Goal: Task Accomplishment & Management: Manage account settings

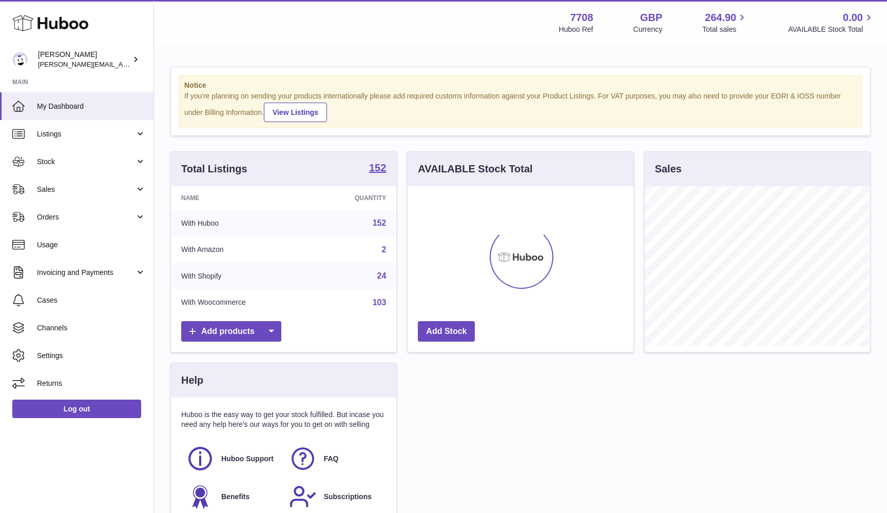
scroll to position [160, 226]
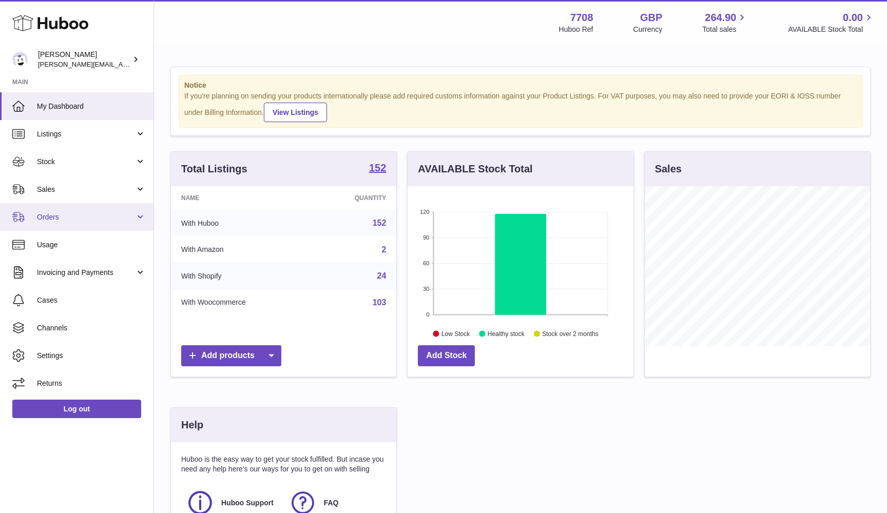
click at [80, 217] on span "Orders" at bounding box center [86, 218] width 98 height 10
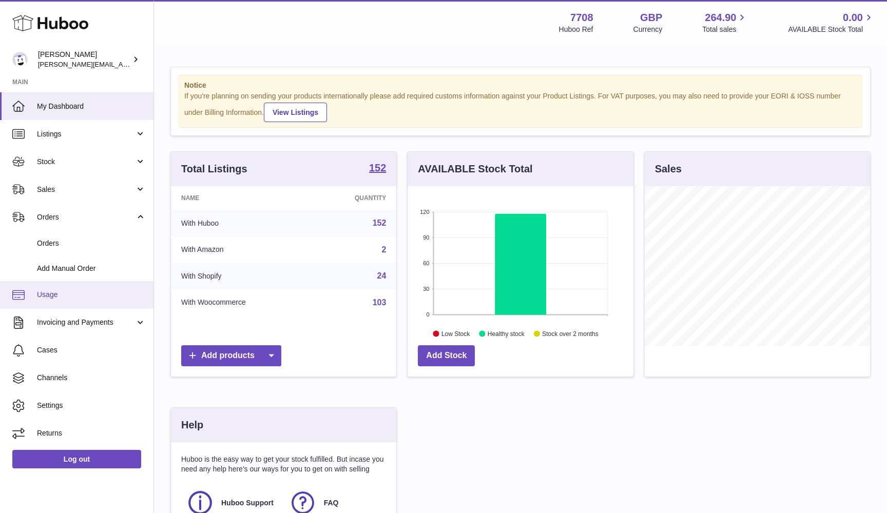
click at [61, 288] on link "Usage" at bounding box center [77, 295] width 154 height 28
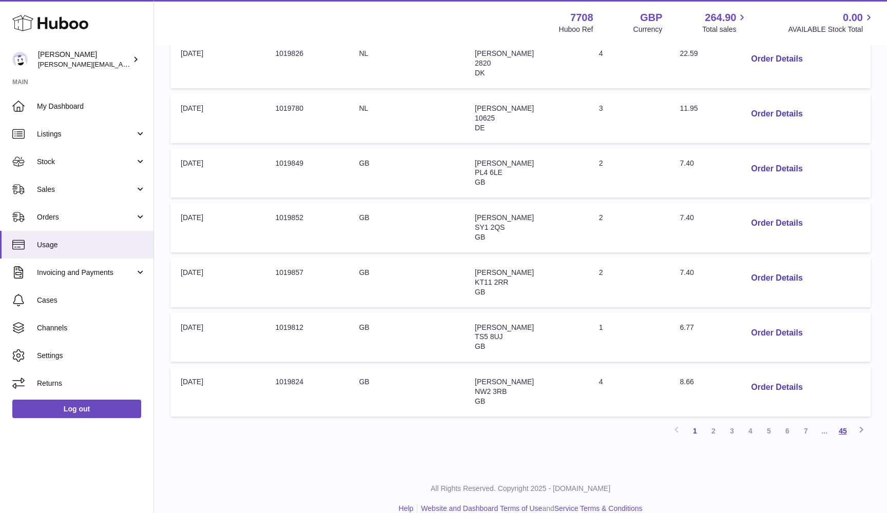
click at [845, 422] on link "45" at bounding box center [843, 431] width 18 height 18
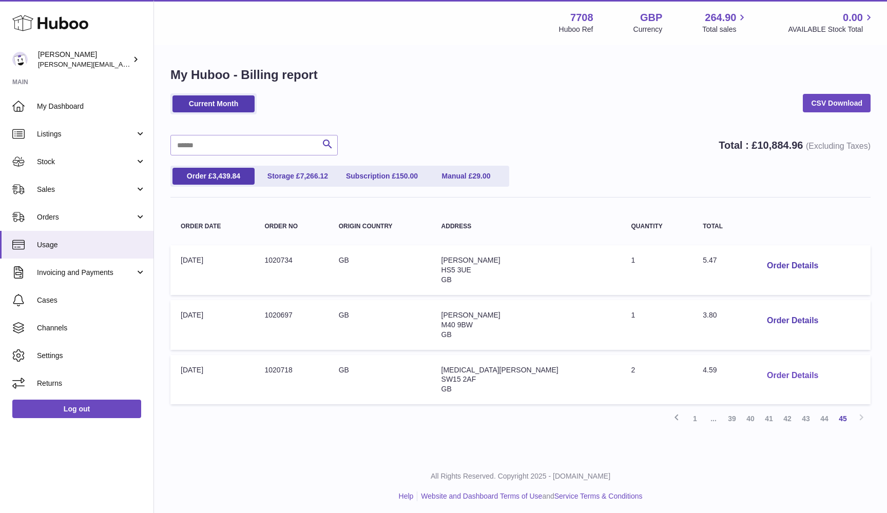
click at [759, 371] on button "Order Details" at bounding box center [793, 376] width 68 height 21
click at [761, 371] on div at bounding box center [443, 256] width 887 height 513
click at [761, 318] on button "Order Details" at bounding box center [793, 321] width 68 height 21
click at [761, 318] on div at bounding box center [443, 256] width 887 height 513
click at [760, 267] on button "Order Details" at bounding box center [793, 266] width 68 height 21
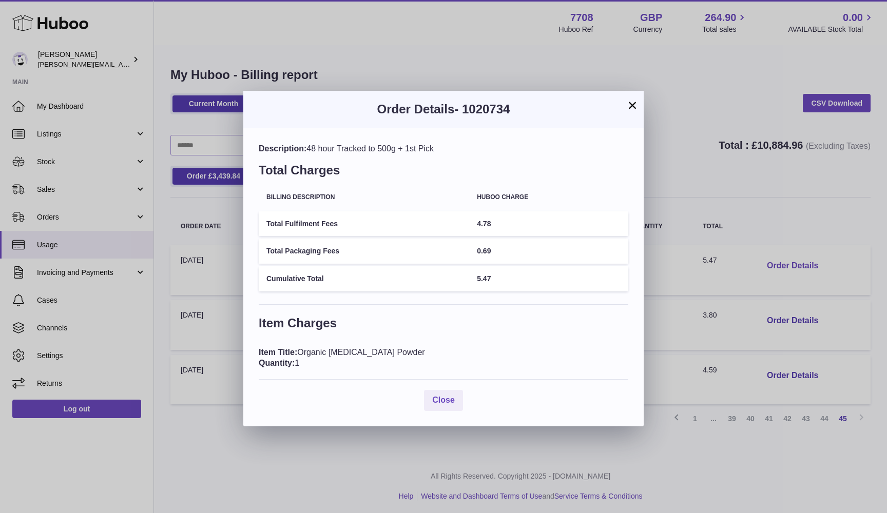
click at [760, 267] on div "× Order Details - 1020734 Description: 48 hour Tracked to 500g + 1st Pick Total…" at bounding box center [443, 256] width 887 height 513
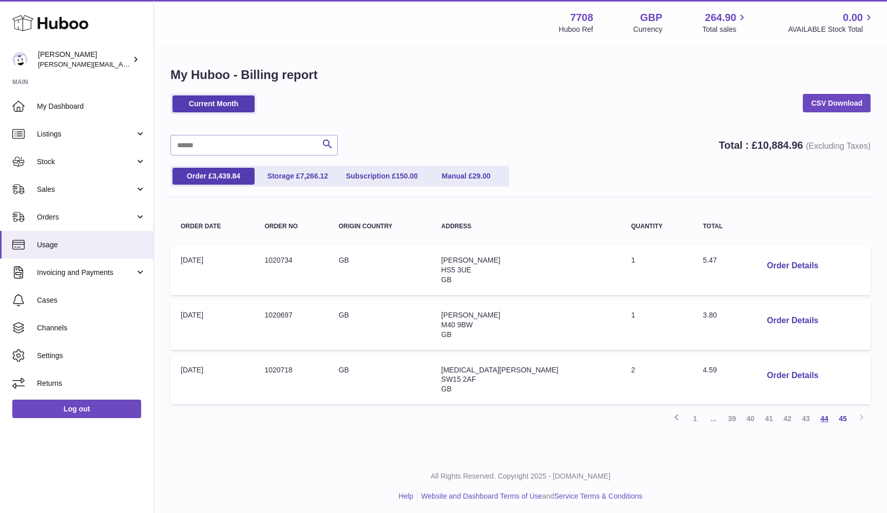
click at [822, 415] on link "44" at bounding box center [824, 419] width 18 height 18
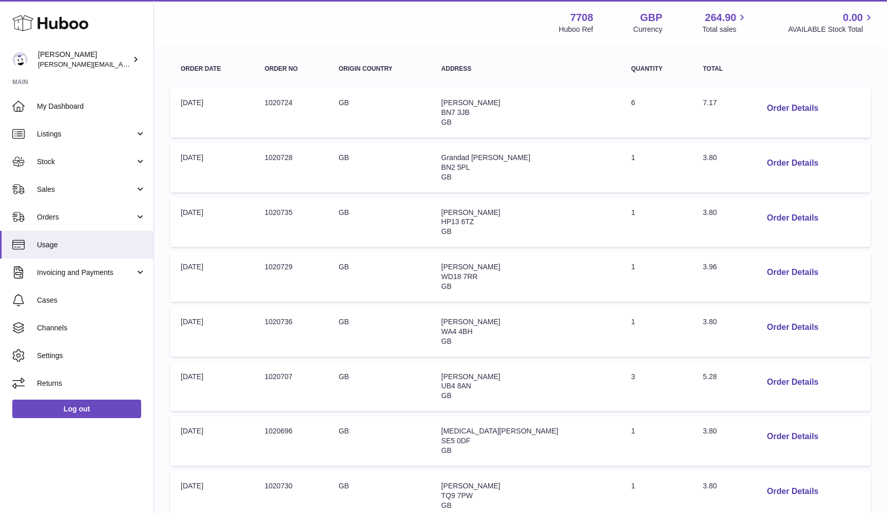
scroll to position [154, 0]
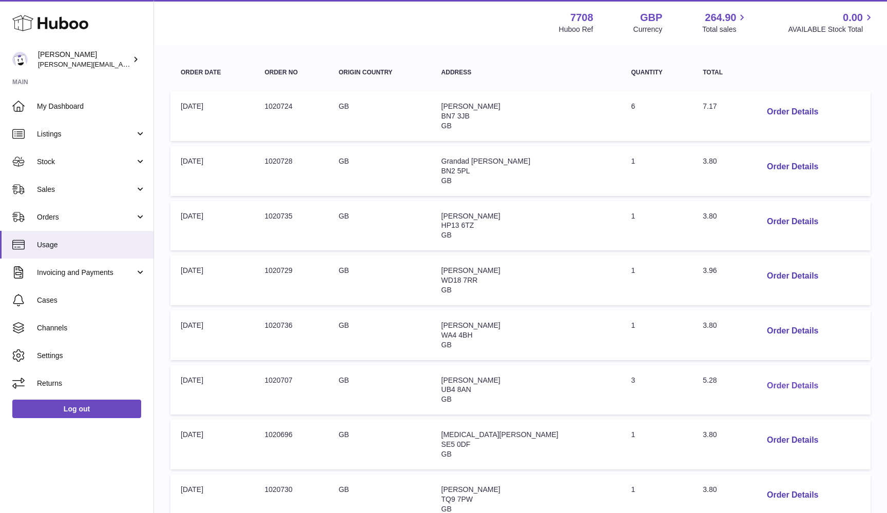
click at [781, 376] on button "Order Details" at bounding box center [793, 386] width 68 height 21
click at [781, 376] on div "× Order Details - 1020707 Description: Huboo 48 Tracked Small parcel to 2kg Tot…" at bounding box center [443, 293] width 887 height 587
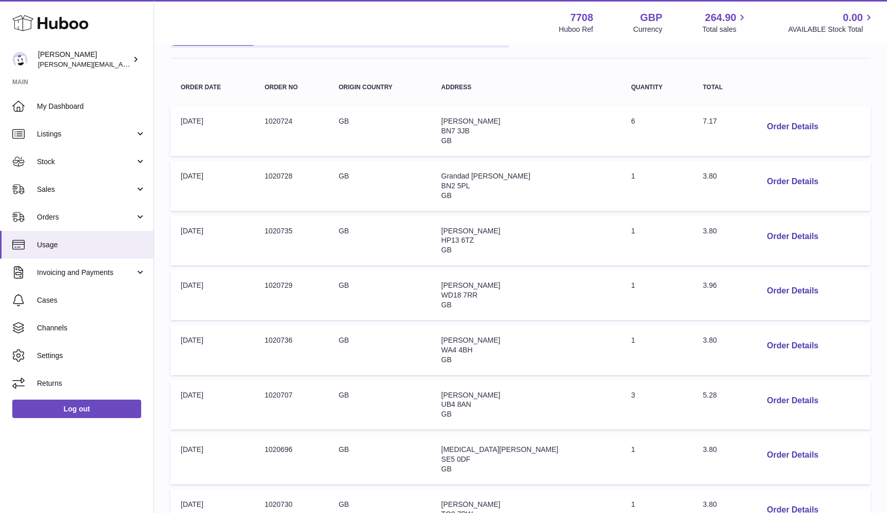
scroll to position [139, 0]
click at [762, 128] on button "Order Details" at bounding box center [793, 127] width 68 height 21
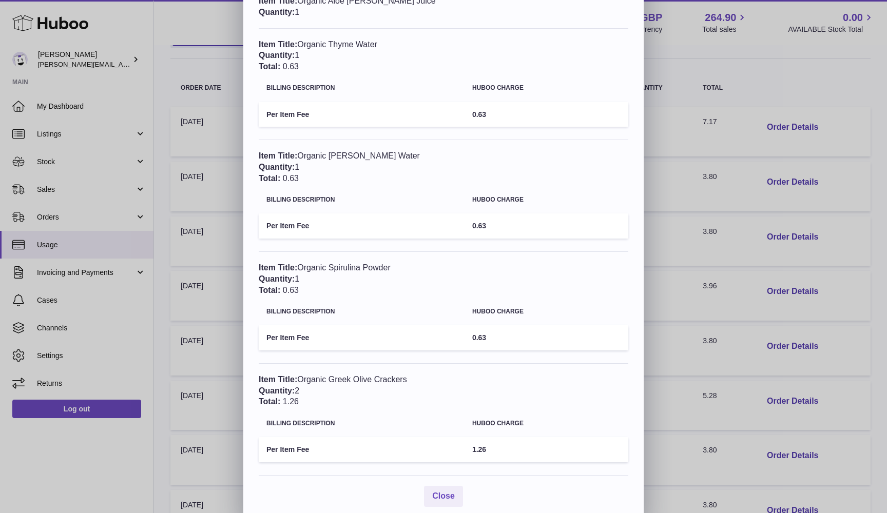
scroll to position [0, 0]
click at [757, 252] on div "× Order Details - 1020724 Description: Huboo 48 Tracked Small parcel to 2kg Tot…" at bounding box center [443, 117] width 887 height 811
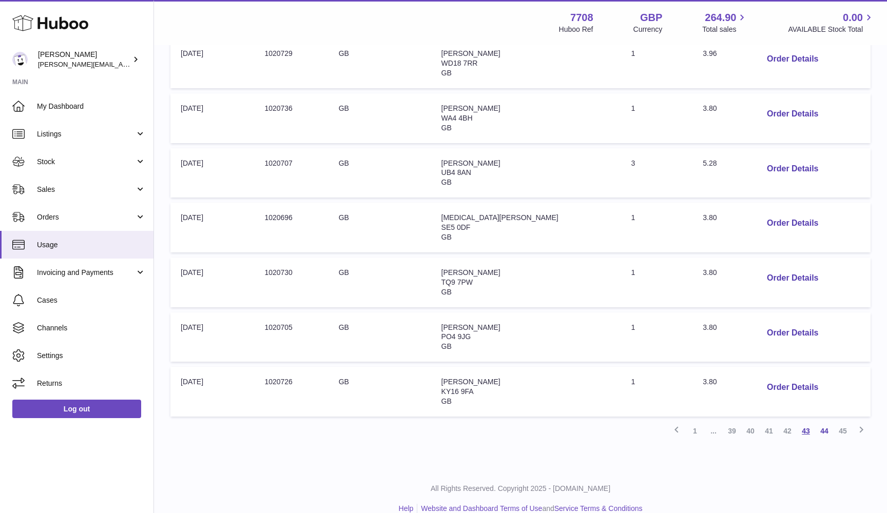
click at [808, 422] on link "43" at bounding box center [806, 431] width 18 height 18
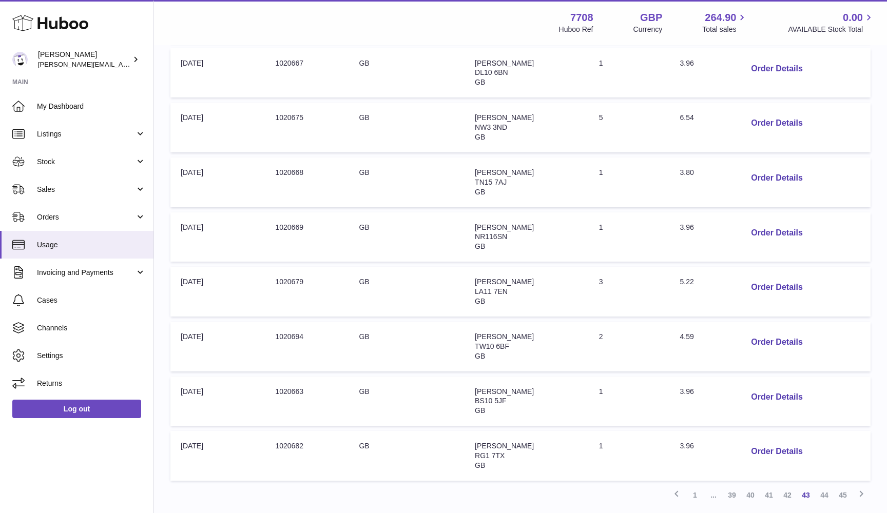
scroll to position [309, 0]
click at [786, 331] on button "Order Details" at bounding box center [777, 340] width 68 height 21
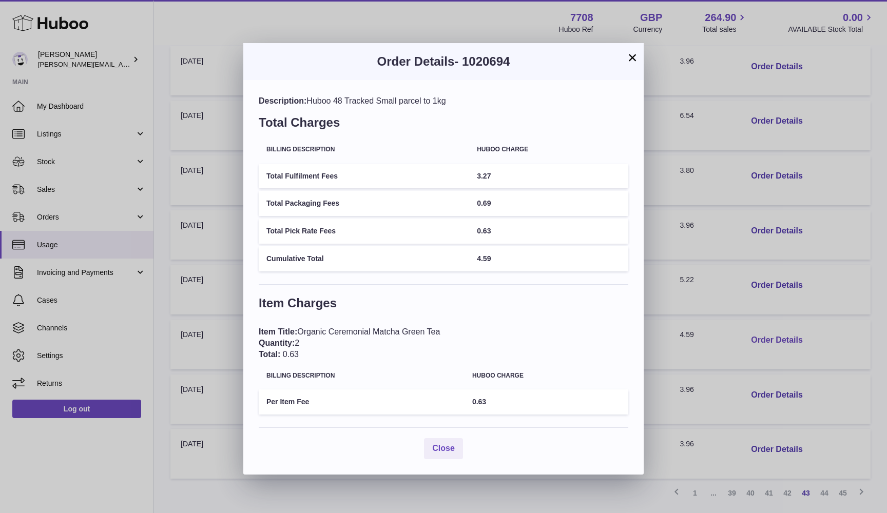
click at [786, 331] on div "× Order Details - 1020694 Description: Huboo 48 Tracked Small parcel to 1kg Tot…" at bounding box center [443, 256] width 887 height 513
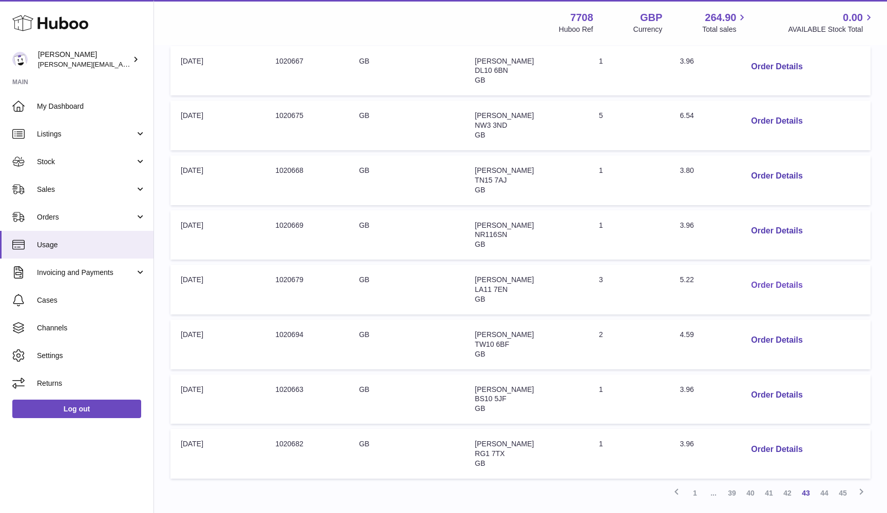
click at [784, 279] on button "Order Details" at bounding box center [777, 285] width 68 height 21
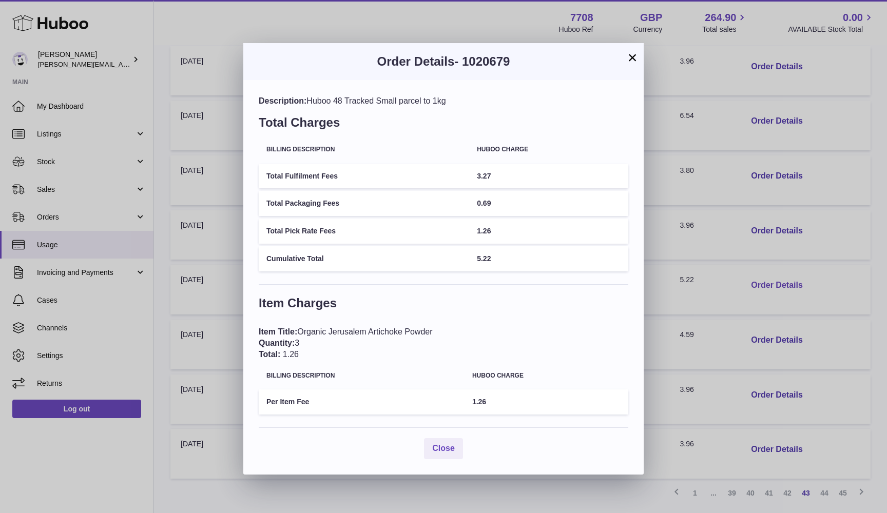
click at [784, 279] on div "× Order Details - 1020679 Description: Huboo 48 Tracked Small parcel to 1kg Tot…" at bounding box center [443, 256] width 887 height 513
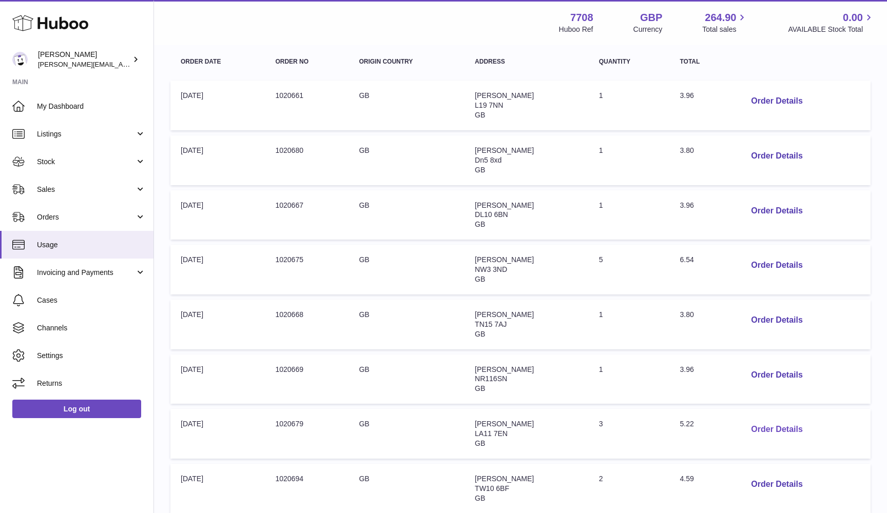
scroll to position [163, 0]
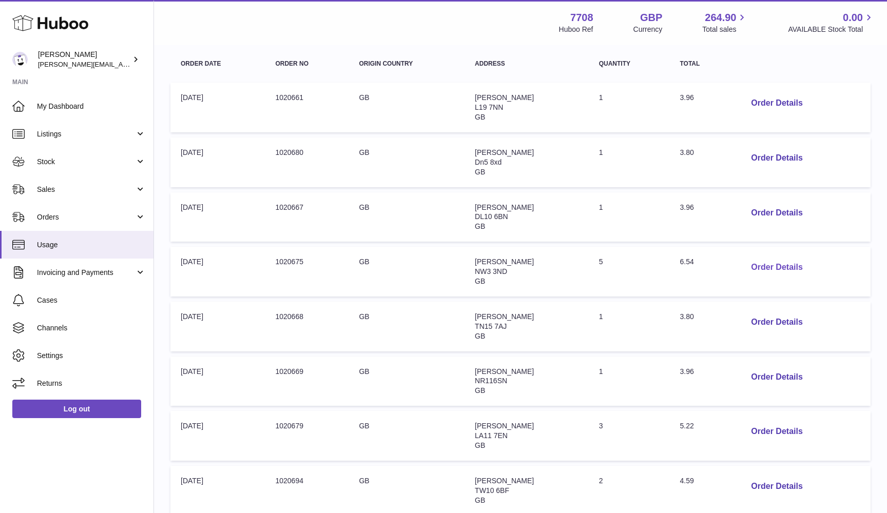
click at [781, 261] on button "Order Details" at bounding box center [777, 267] width 68 height 21
click at [781, 261] on div at bounding box center [443, 256] width 887 height 513
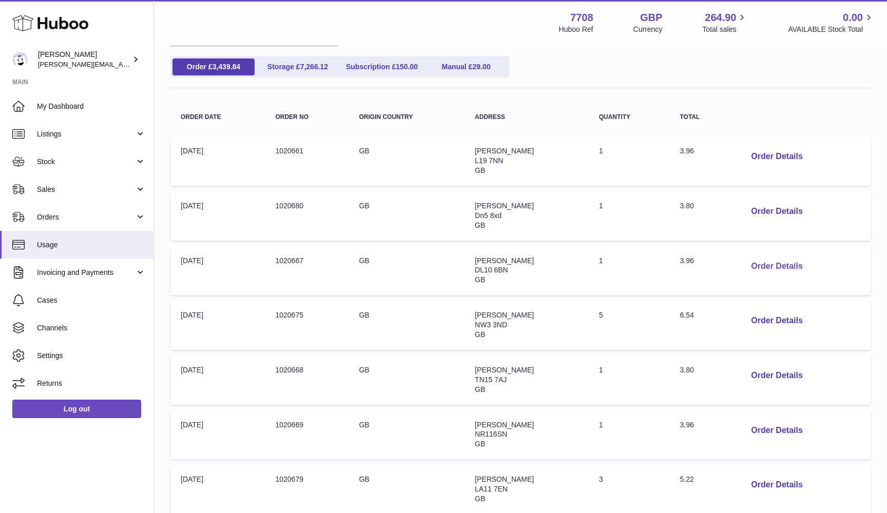
scroll to position [0, 0]
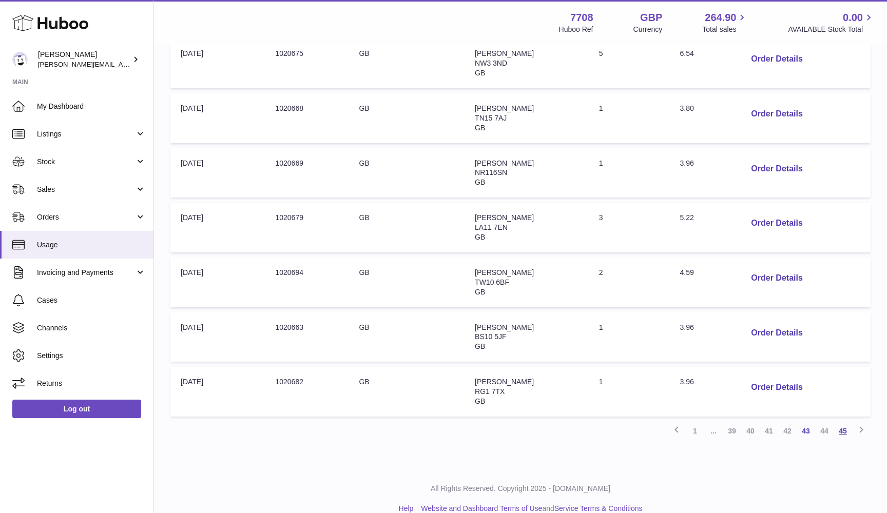
click at [845, 422] on link "45" at bounding box center [843, 431] width 18 height 18
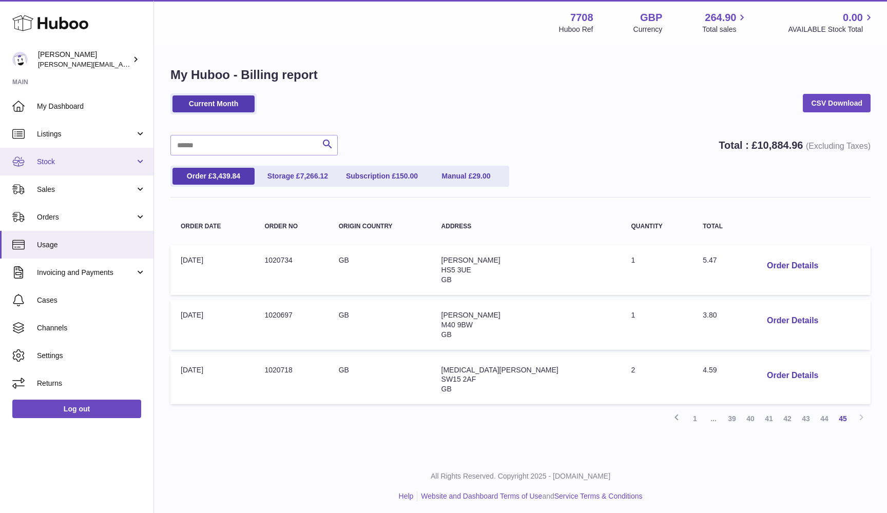
click at [62, 162] on span "Stock" at bounding box center [86, 162] width 98 height 10
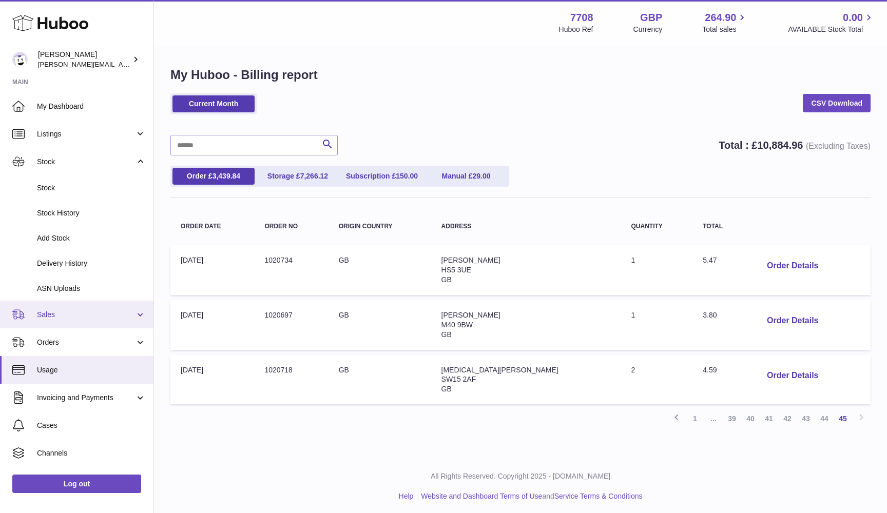
click at [57, 312] on span "Sales" at bounding box center [86, 315] width 98 height 10
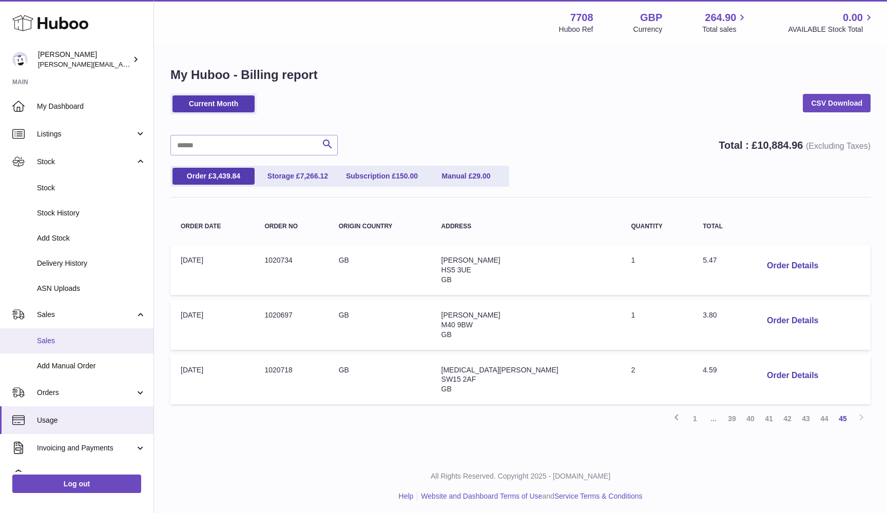
click at [56, 344] on link "Sales" at bounding box center [77, 341] width 154 height 25
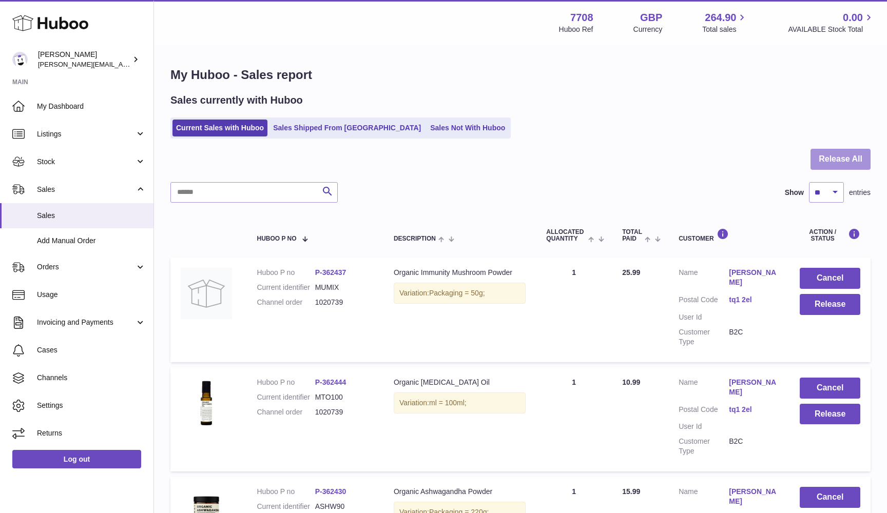
click at [838, 163] on button "Release All" at bounding box center [841, 159] width 60 height 21
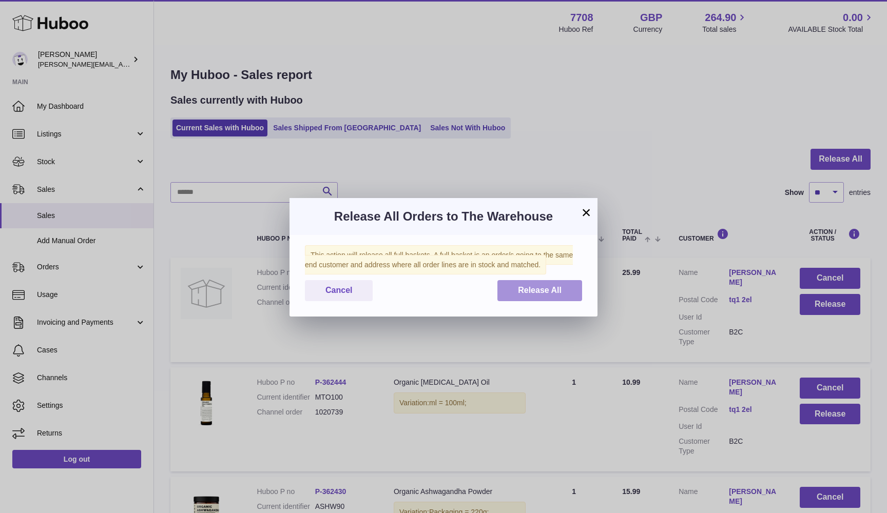
click at [570, 294] on button "Release All" at bounding box center [539, 290] width 85 height 21
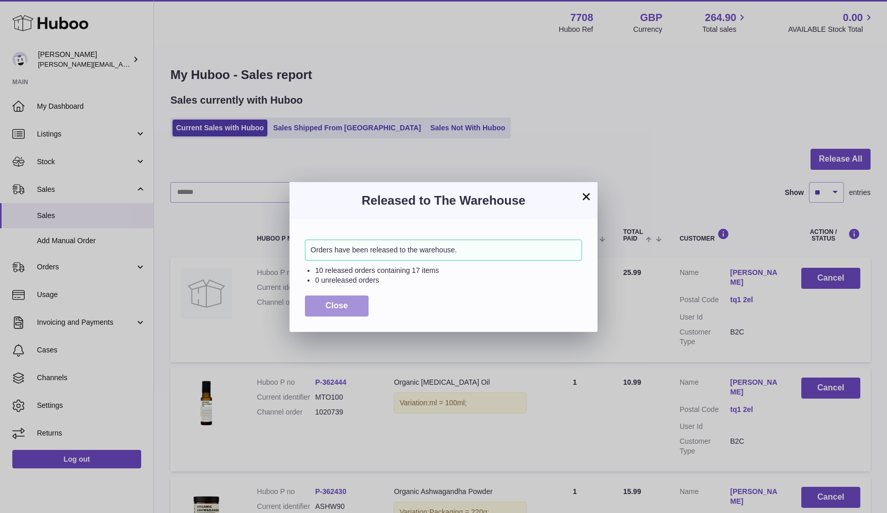
click at [344, 309] on span "Close" at bounding box center [336, 305] width 23 height 9
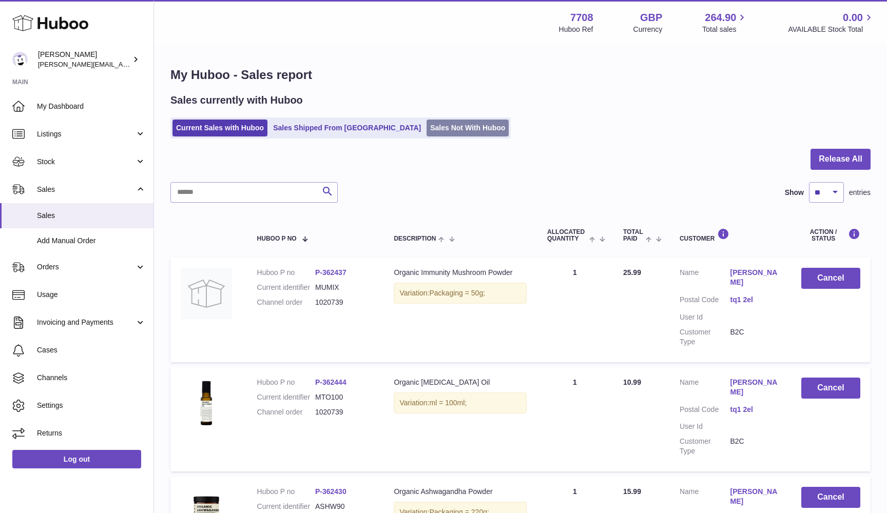
click at [427, 127] on link "Sales Not With Huboo" at bounding box center [468, 128] width 82 height 17
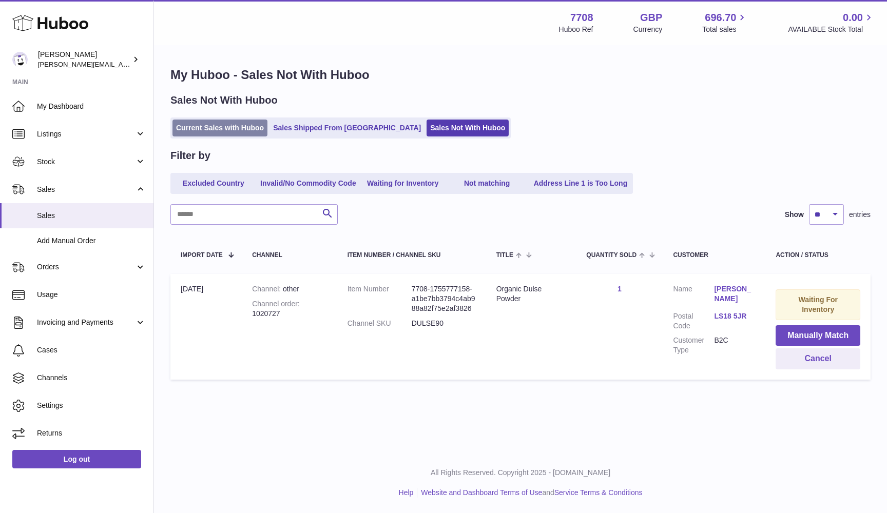
click at [204, 126] on link "Current Sales with Huboo" at bounding box center [219, 128] width 95 height 17
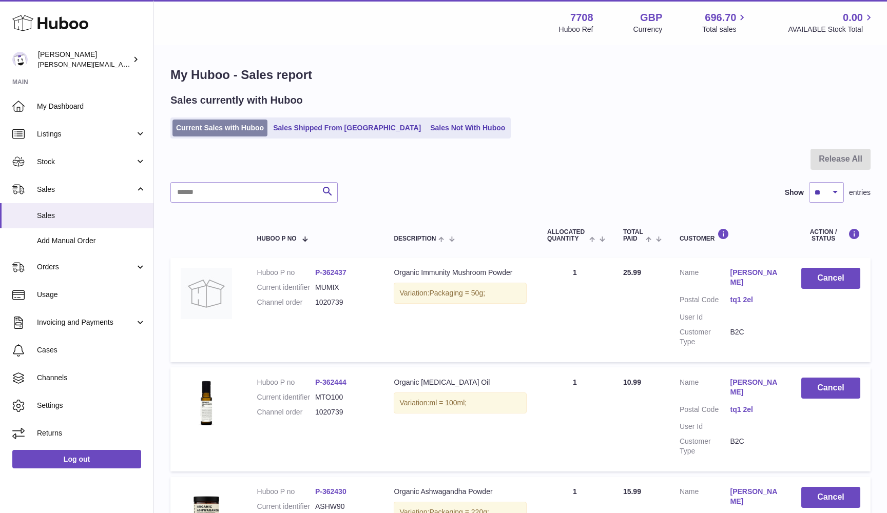
click at [218, 133] on link "Current Sales with Huboo" at bounding box center [219, 128] width 95 height 17
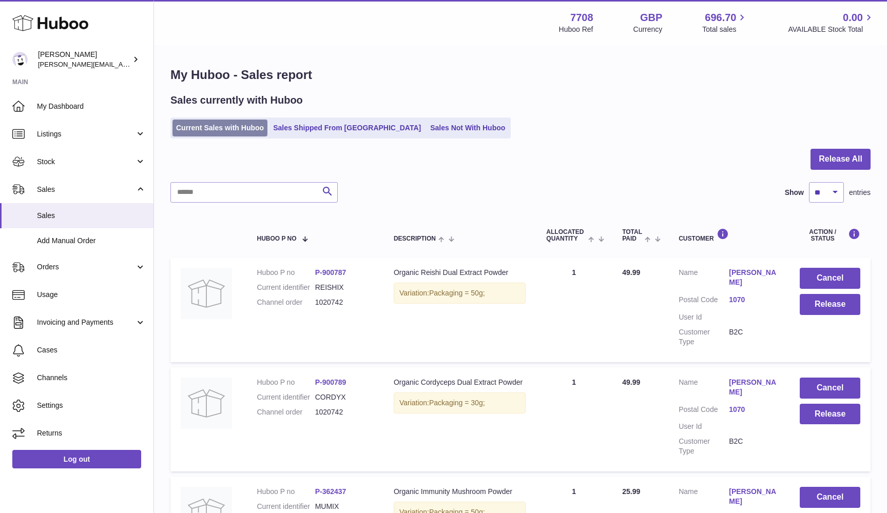
click at [229, 126] on link "Current Sales with Huboo" at bounding box center [219, 128] width 95 height 17
click at [840, 158] on button "Release All" at bounding box center [841, 159] width 60 height 21
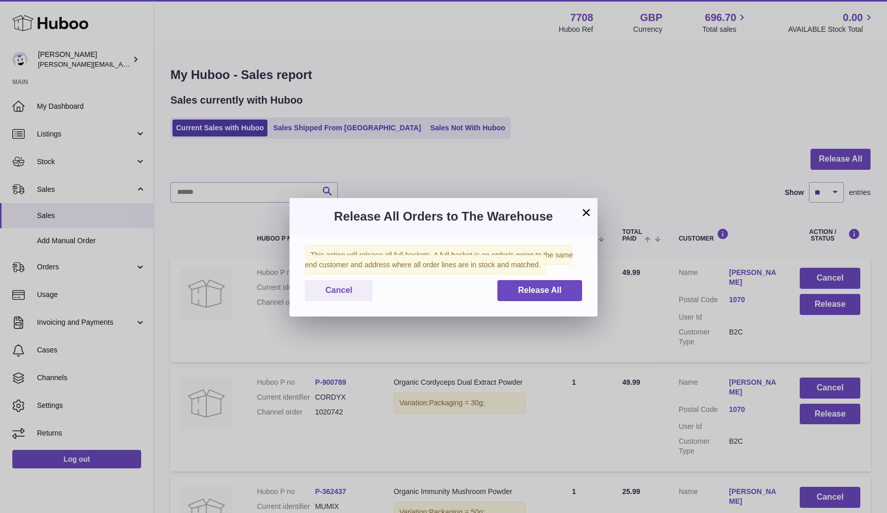
click at [554, 279] on div "This action will release all full baskets. A full basket is an order/s going to…" at bounding box center [444, 276] width 308 height 82
click at [536, 291] on span "Release All" at bounding box center [540, 290] width 44 height 9
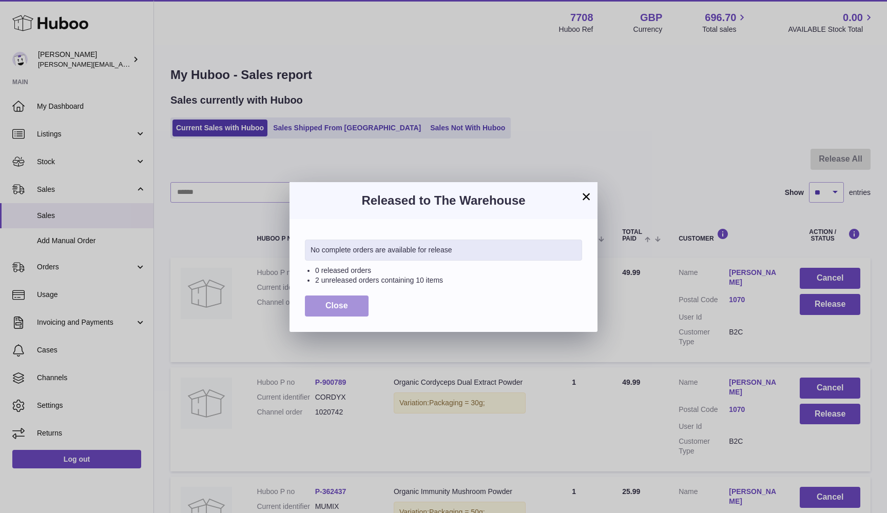
click at [349, 309] on button "Close" at bounding box center [337, 306] width 64 height 21
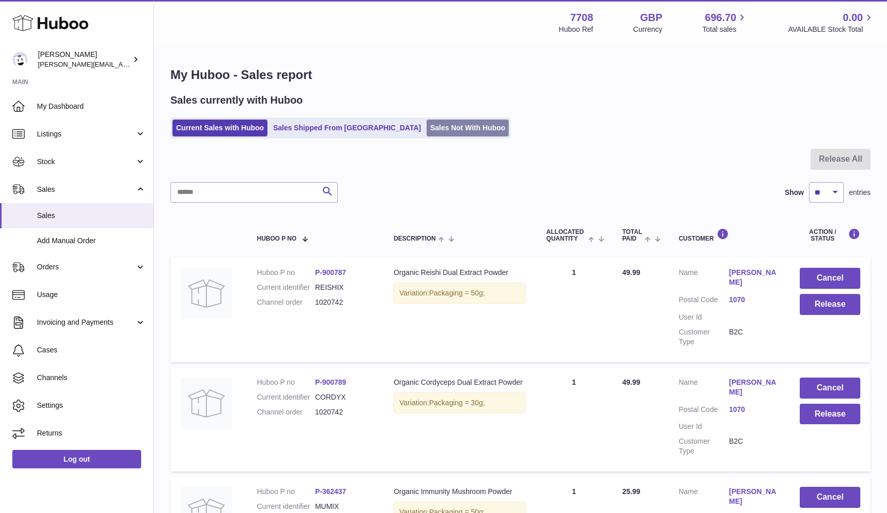
click at [427, 127] on link "Sales Not With Huboo" at bounding box center [468, 128] width 82 height 17
